Goal: Transaction & Acquisition: Purchase product/service

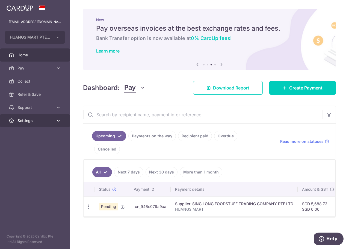
click at [34, 120] on span "Settings" at bounding box center [35, 120] width 36 height 5
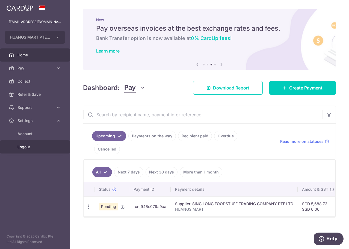
click at [27, 148] on span "Logout" at bounding box center [35, 146] width 36 height 5
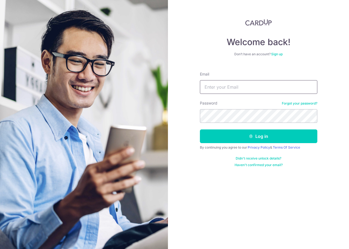
click at [233, 82] on input "Email" at bounding box center [259, 87] width 118 height 14
type input "[EMAIL_ADDRESS][DOMAIN_NAME]"
click at [200, 129] on button "Log in" at bounding box center [259, 136] width 118 height 14
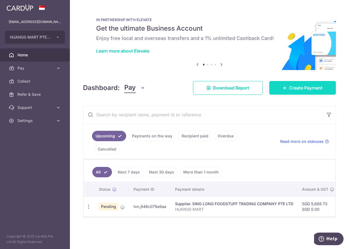
click at [313, 88] on span "Create Payment" at bounding box center [306, 87] width 33 height 7
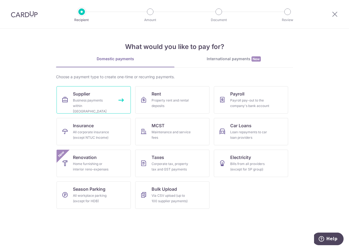
click at [102, 100] on div "Business payments within Singapore" at bounding box center [92, 106] width 39 height 16
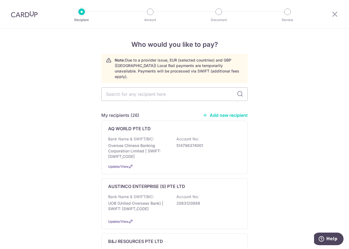
click at [241, 112] on link "Add new recipient" at bounding box center [225, 114] width 45 height 5
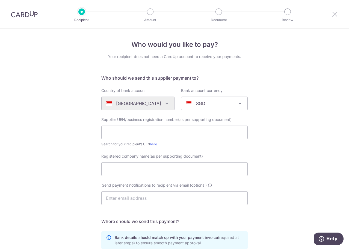
click at [335, 12] on icon at bounding box center [335, 14] width 7 height 7
